Goal: Check status: Check status

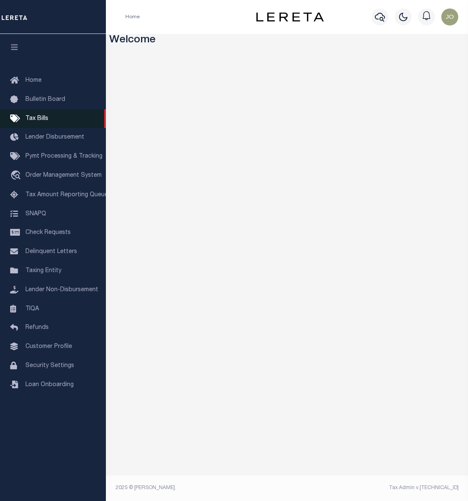
click at [37, 119] on span "Tax Bills" at bounding box center [36, 119] width 23 height 6
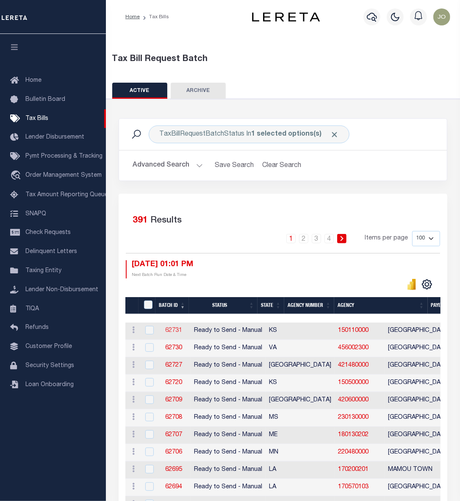
click at [173, 333] on link "62731" at bounding box center [173, 331] width 17 height 6
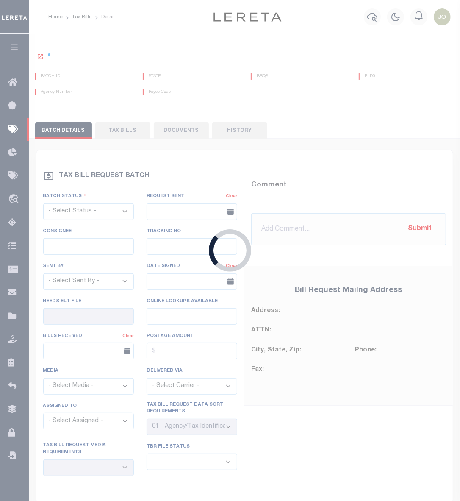
select select "RTS"
type input "No"
type input "Yes"
select select "29"
select select "20"
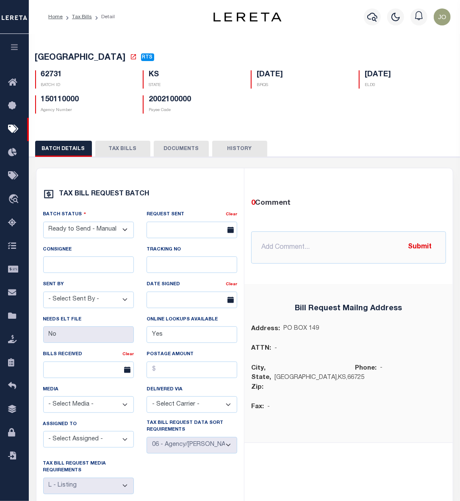
click at [120, 153] on button "TAX BILLS" at bounding box center [122, 149] width 55 height 16
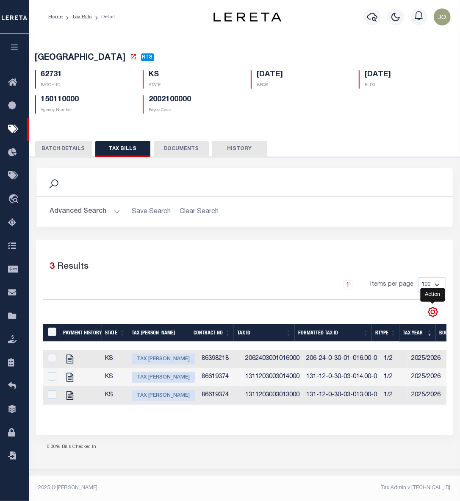
click at [431, 313] on icon "" at bounding box center [433, 311] width 11 height 11
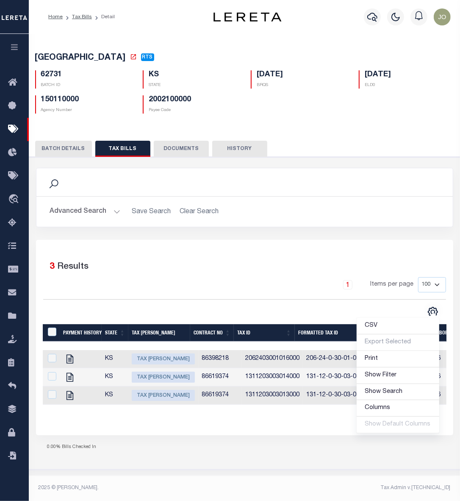
click at [372, 305] on div "Selected 3 Results 1 Items per page 100 200 500 1000" at bounding box center [244, 285] width 417 height 64
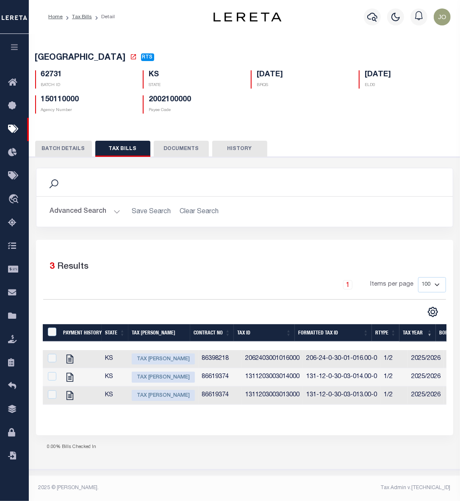
click at [395, 312] on div "CSV Export Selected Print Show Filter Show Search Columns 0: TaxBillRequestBatc…" at bounding box center [244, 311] width 403 height 11
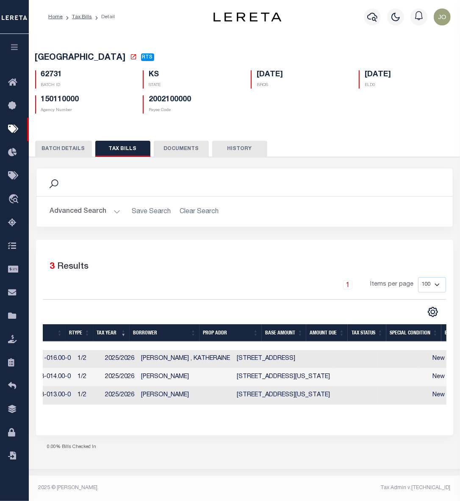
scroll to position [0, 343]
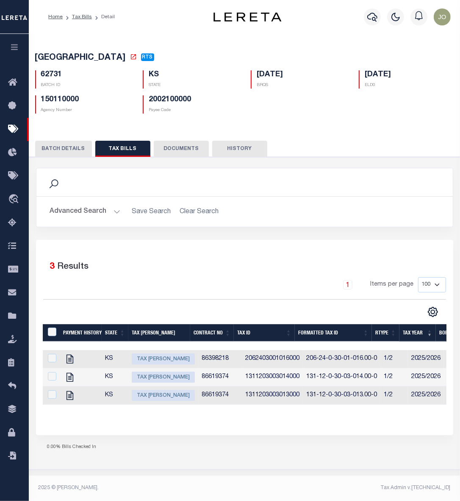
click at [220, 435] on div "Selected 3 Results 1 Items per page 100 200 500 1000" at bounding box center [245, 337] width 418 height 195
click at [232, 418] on div "Payment History State Tax Bill Amount Contract No Tax Id Formatted Tax Id Rtype…" at bounding box center [245, 371] width 404 height 94
click at [85, 17] on link "Tax Bills" at bounding box center [82, 16] width 20 height 5
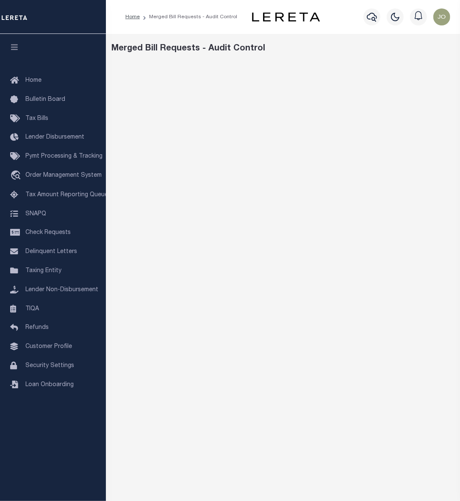
click at [15, 47] on icon "button" at bounding box center [15, 47] width 10 height 8
